Goal: Information Seeking & Learning: Check status

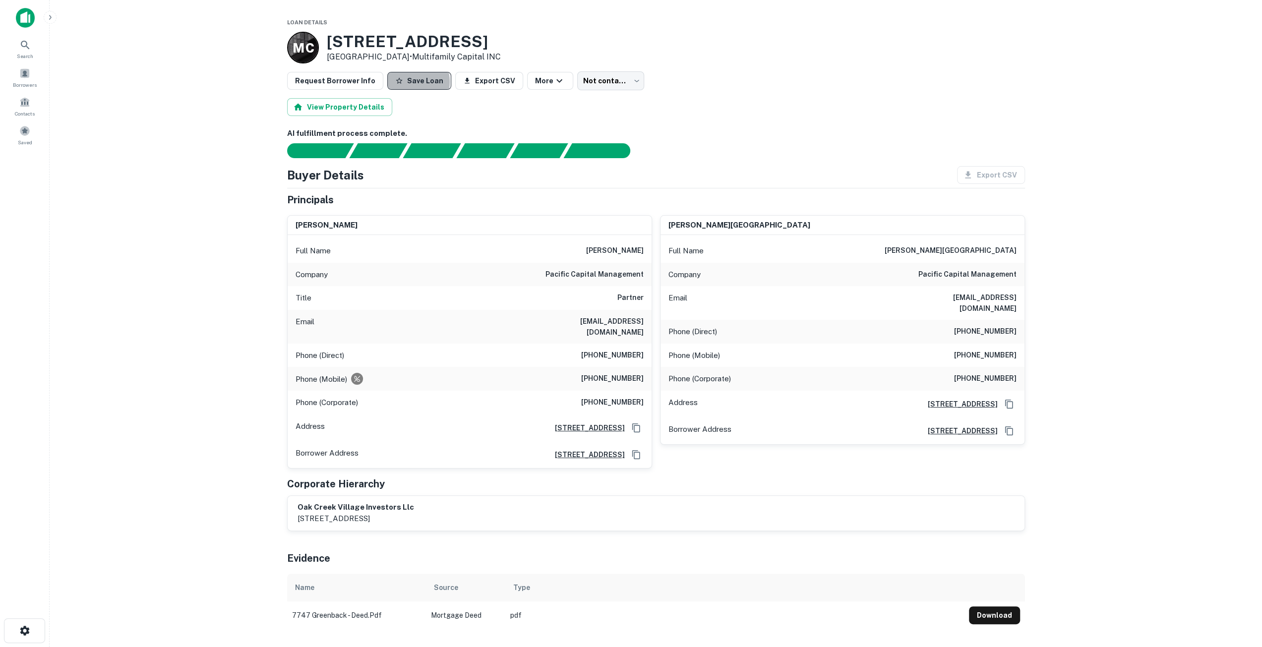
click at [408, 82] on button "Save Loan" at bounding box center [419, 81] width 64 height 18
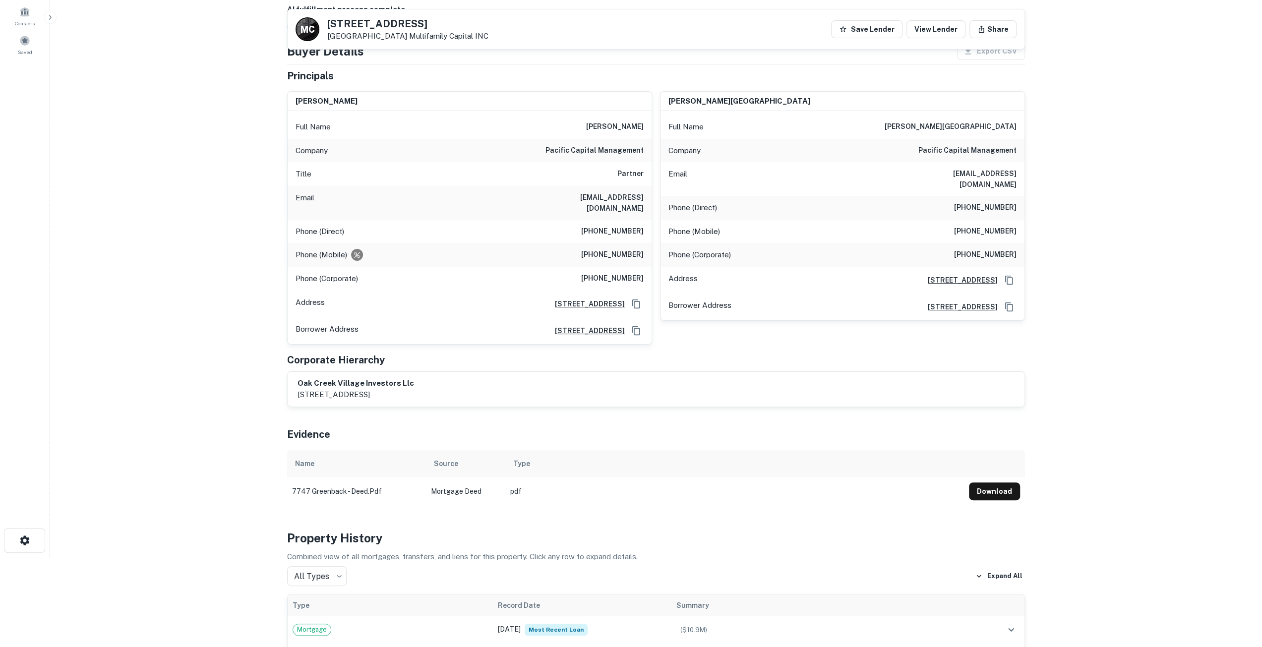
scroll to position [50, 0]
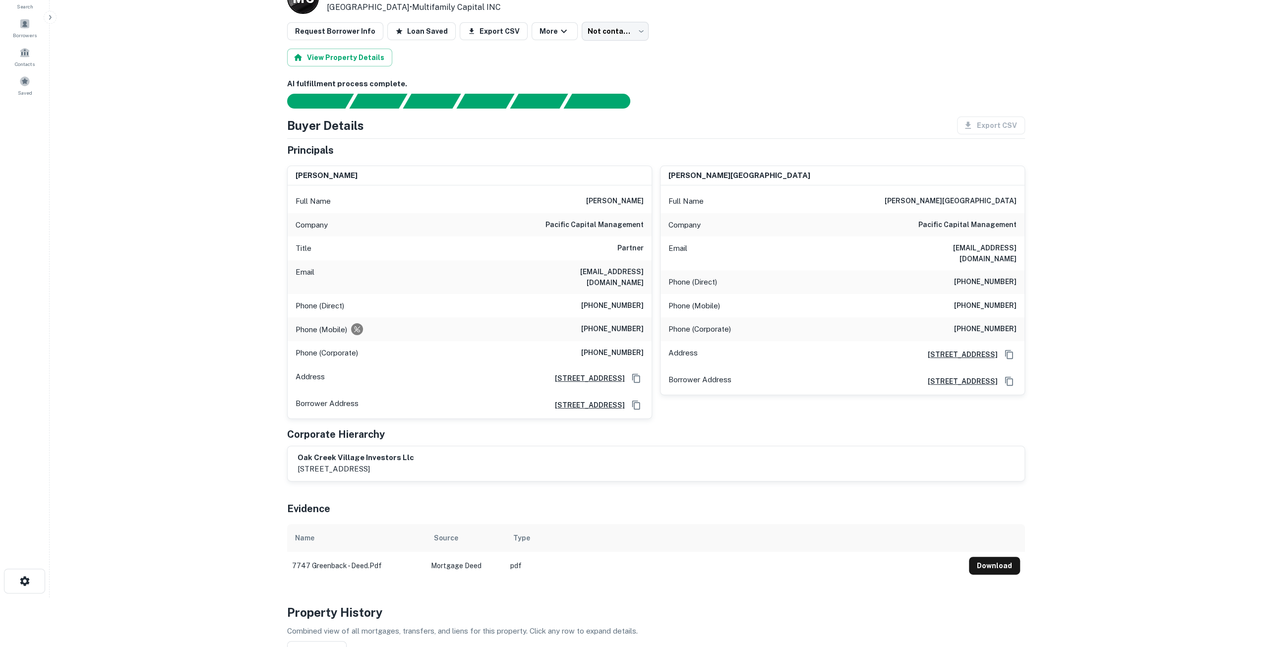
click at [544, 625] on p "Combined view of all mortgages, transfers, and liens for this property. Click a…" at bounding box center [656, 631] width 738 height 12
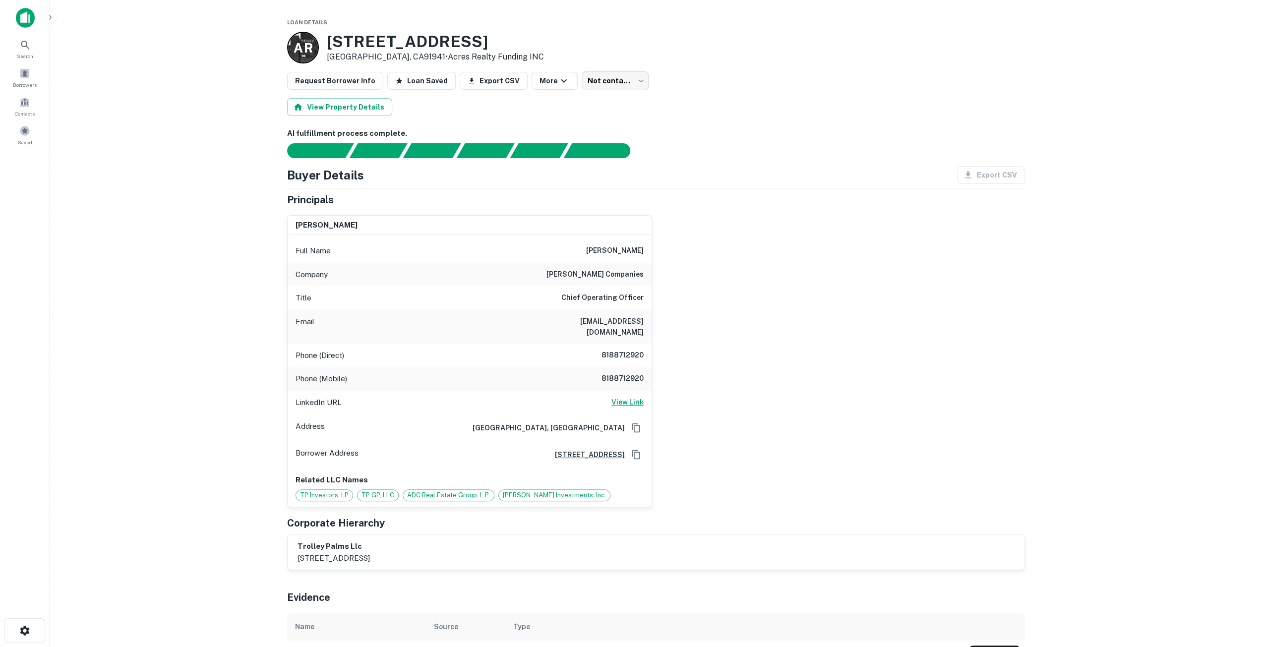
click at [626, 397] on h6 "View Link" at bounding box center [627, 402] width 32 height 11
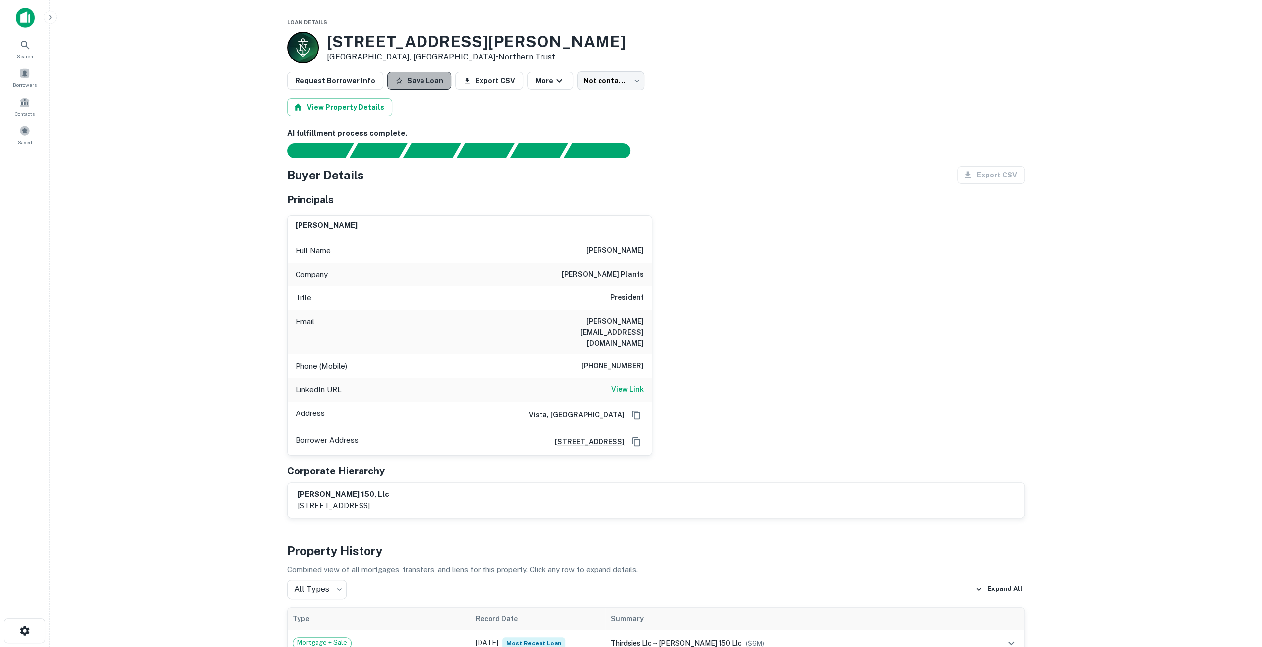
click at [422, 84] on button "Save Loan" at bounding box center [419, 81] width 64 height 18
click at [616, 384] on h6 "View Link" at bounding box center [627, 389] width 32 height 11
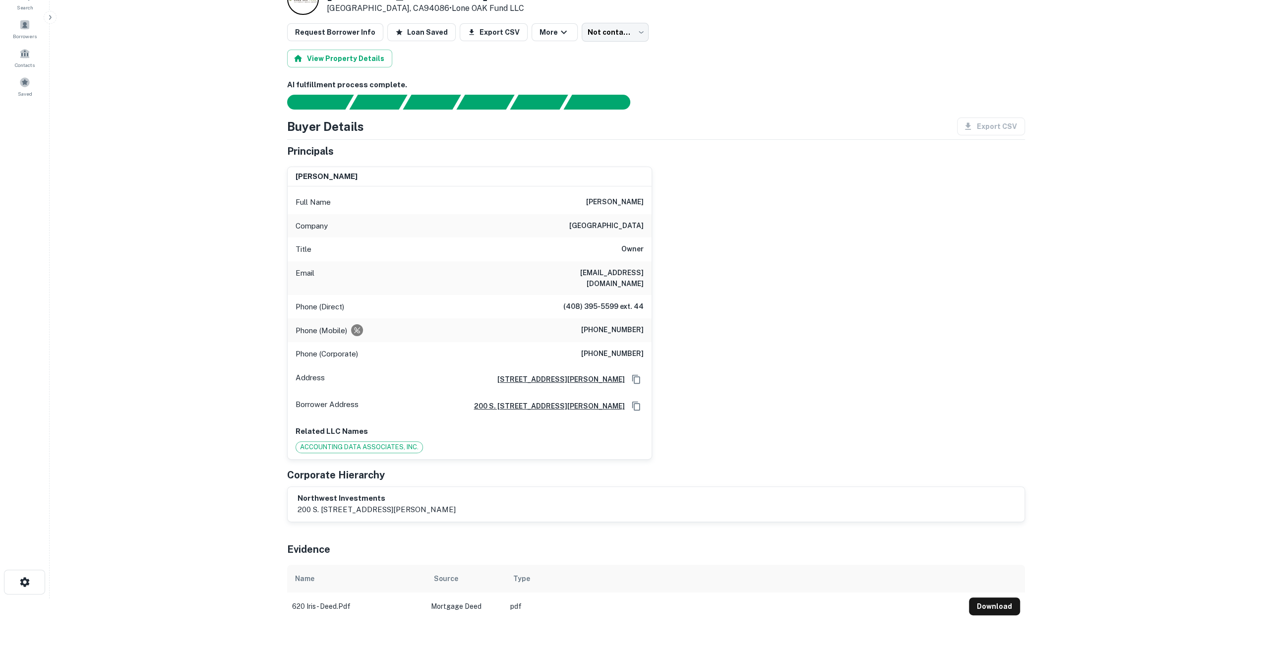
scroll to position [49, 0]
